Goal: Task Accomplishment & Management: Use online tool/utility

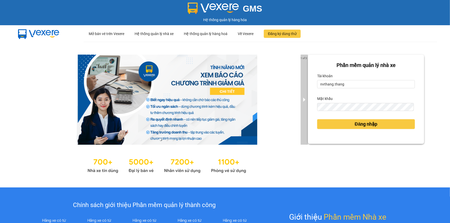
drag, startPoint x: 356, startPoint y: 82, endPoint x: 301, endPoint y: 94, distance: 56.1
click at [301, 94] on div "1 of 3 [PERSON_NAME] mềm [PERSON_NAME] nhà xe [PERSON_NAME] nvthang.thang Mật k…" at bounding box center [225, 115] width 450 height 146
type input "linhdabac.thang"
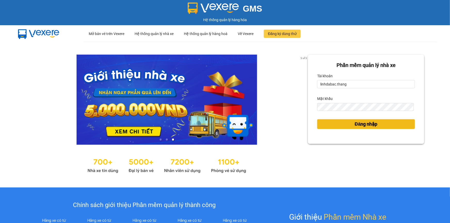
click at [368, 127] on span "Đăng nhập" at bounding box center [366, 124] width 23 height 7
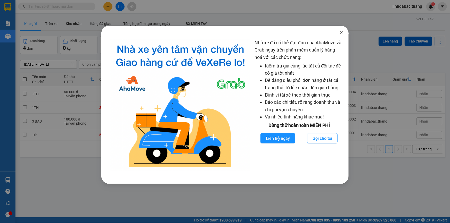
click at [340, 33] on icon "close" at bounding box center [341, 33] width 4 height 4
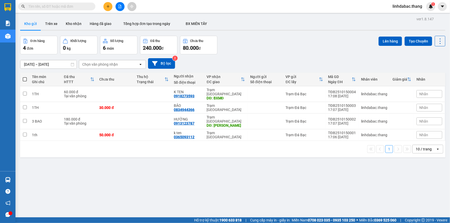
click at [415, 147] on div "10 / trang" at bounding box center [423, 149] width 16 height 5
click at [426, 201] on span "100 / trang" at bounding box center [422, 198] width 19 height 5
click at [413, 133] on icon at bounding box center [415, 135] width 4 height 4
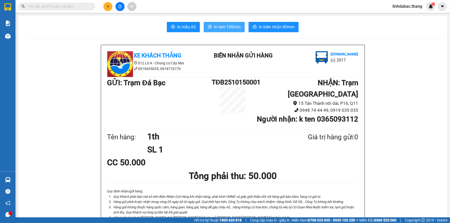
click at [234, 29] on span "In tem 100mm" at bounding box center [227, 27] width 27 height 6
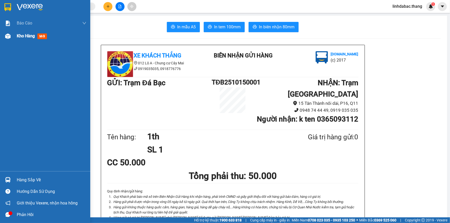
click at [27, 34] on span "Kho hàng" at bounding box center [26, 36] width 18 height 5
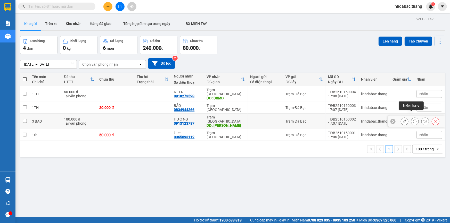
click at [414, 117] on button at bounding box center [414, 121] width 7 height 9
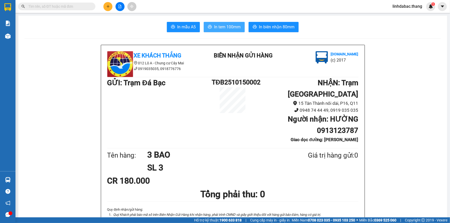
click at [235, 28] on span "In tem 100mm" at bounding box center [227, 27] width 27 height 6
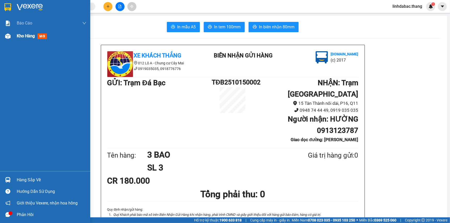
click at [20, 36] on span "Kho hàng" at bounding box center [26, 36] width 18 height 5
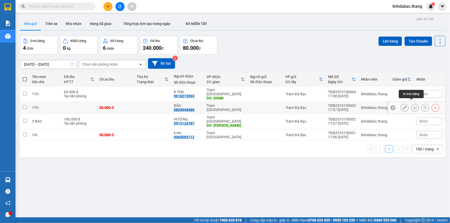
click at [413, 106] on icon at bounding box center [415, 108] width 4 height 4
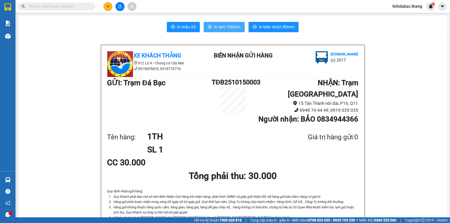
click at [224, 29] on span "In tem 100mm" at bounding box center [227, 27] width 27 height 6
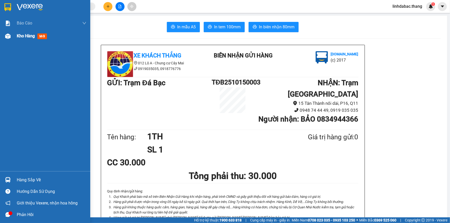
click at [22, 37] on span "Kho hàng" at bounding box center [26, 36] width 18 height 5
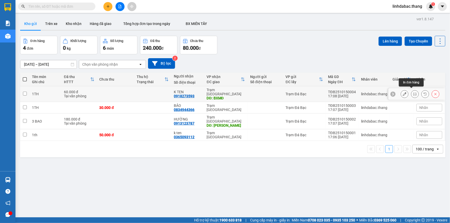
click at [413, 92] on icon at bounding box center [415, 94] width 4 height 4
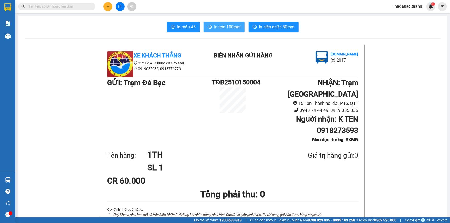
click at [224, 27] on span "In tem 100mm" at bounding box center [227, 27] width 27 height 6
